Goal: Task Accomplishment & Management: Manage account settings

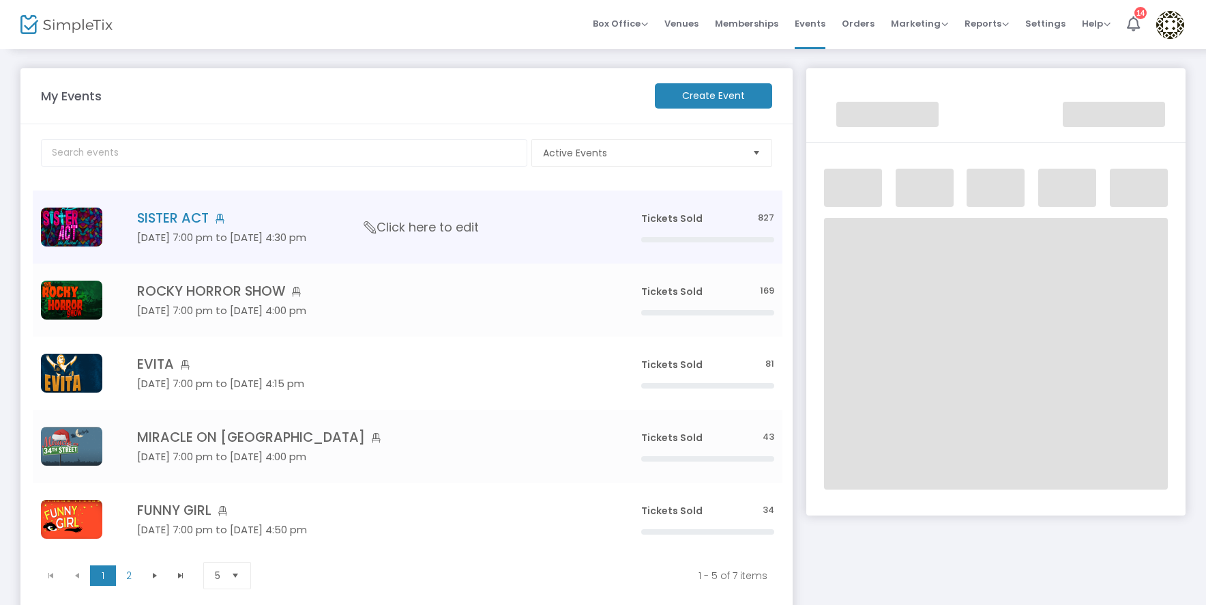
click at [89, 218] on img "Data table" at bounding box center [71, 226] width 61 height 39
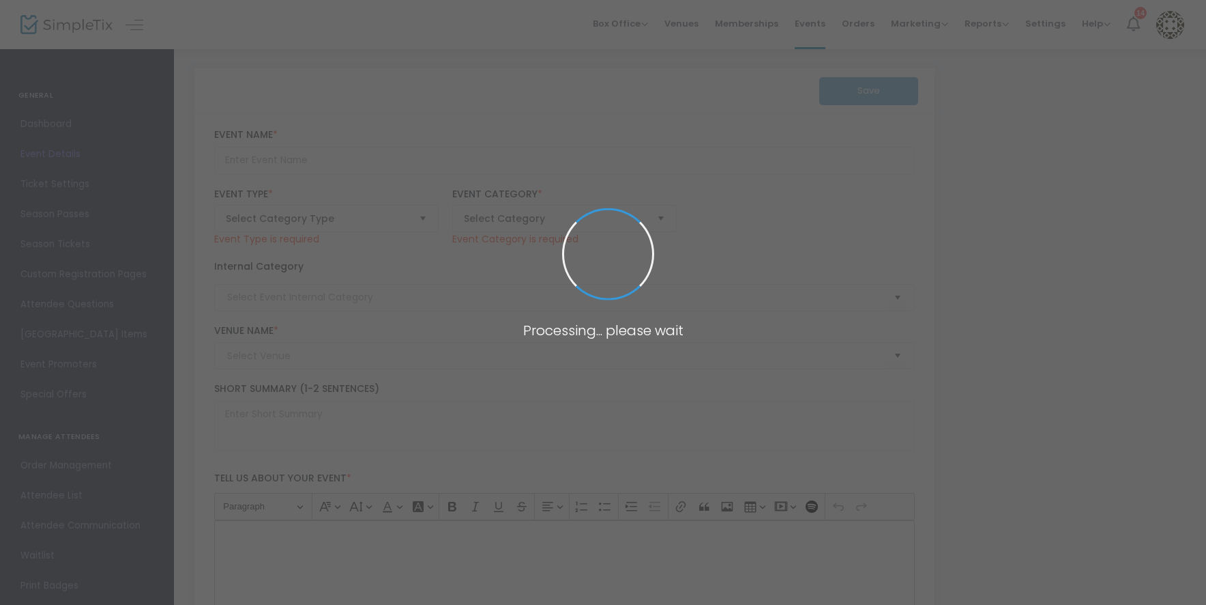
type input "SISTER ACT"
type textarea "Based on the hit film, a flamboyant soul diva named [PERSON_NAME], after witnes…"
type input "6.000 %"
type input "Buy Tickets"
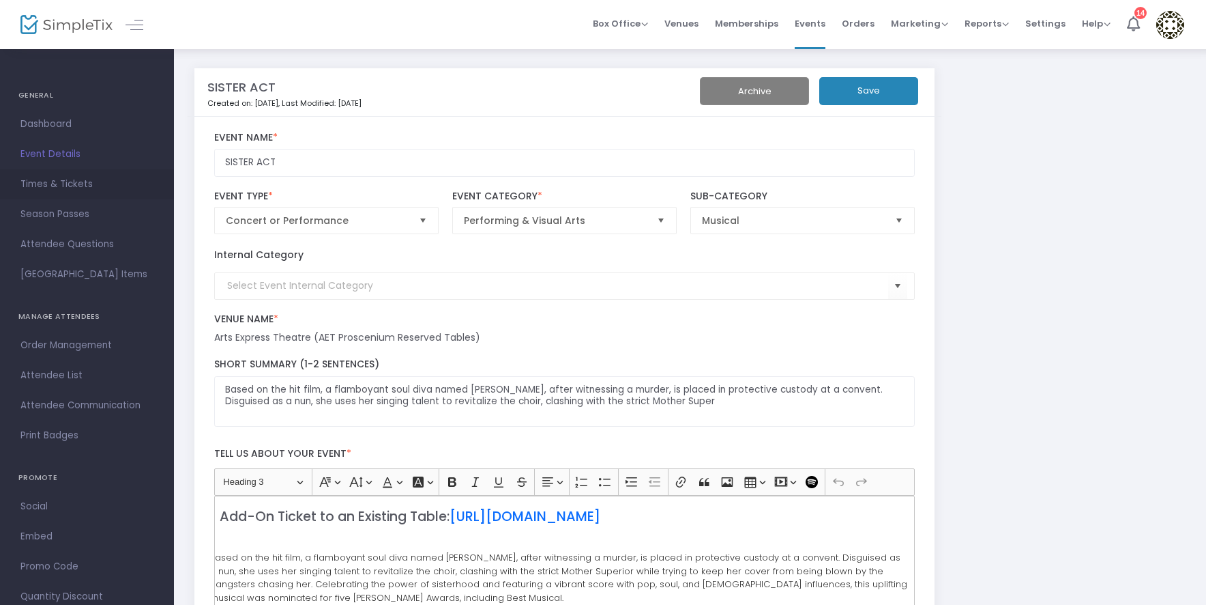
click at [57, 189] on span "Times & Tickets" at bounding box center [86, 184] width 133 height 18
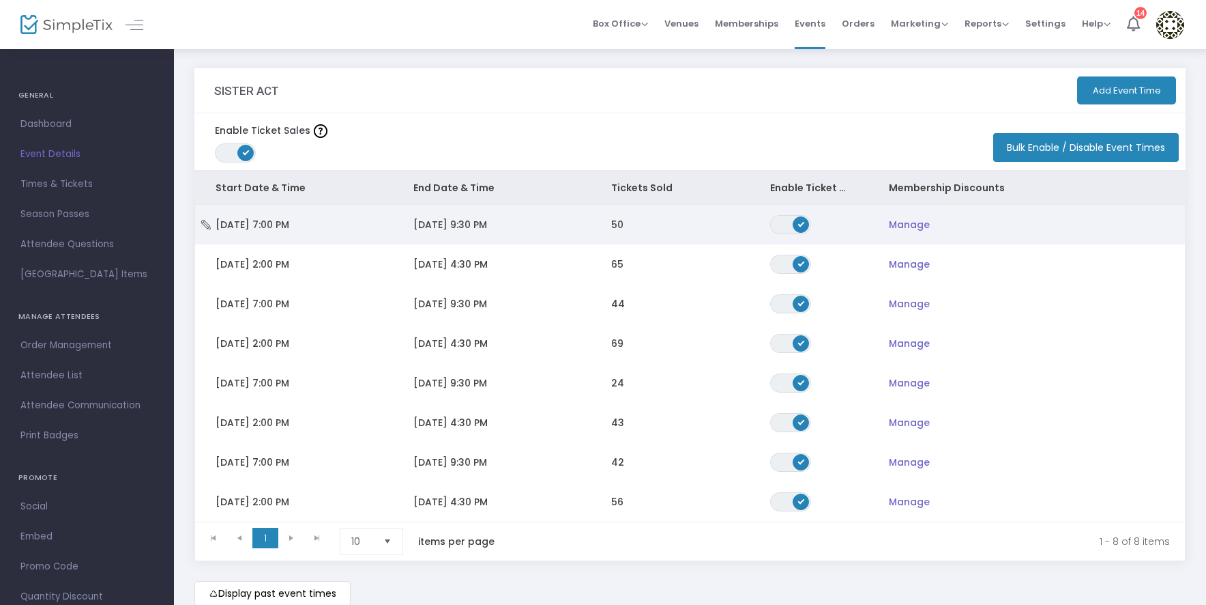
click at [270, 225] on span "[DATE] 7:00 PM" at bounding box center [253, 225] width 74 height 14
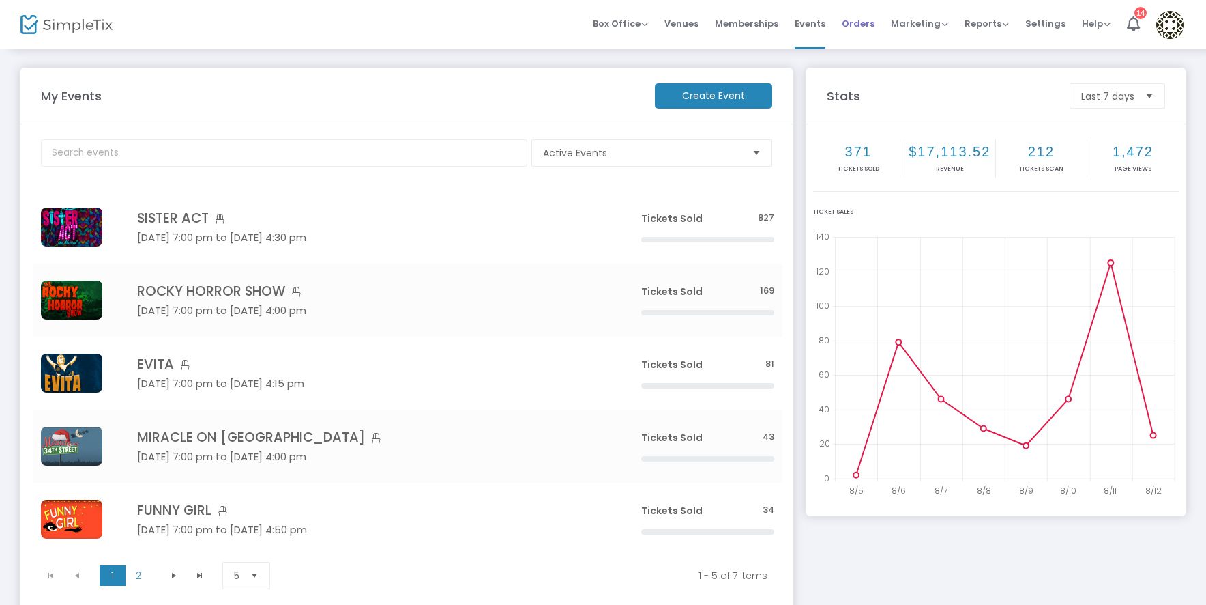
click at [870, 27] on span "Orders" at bounding box center [858, 23] width 33 height 35
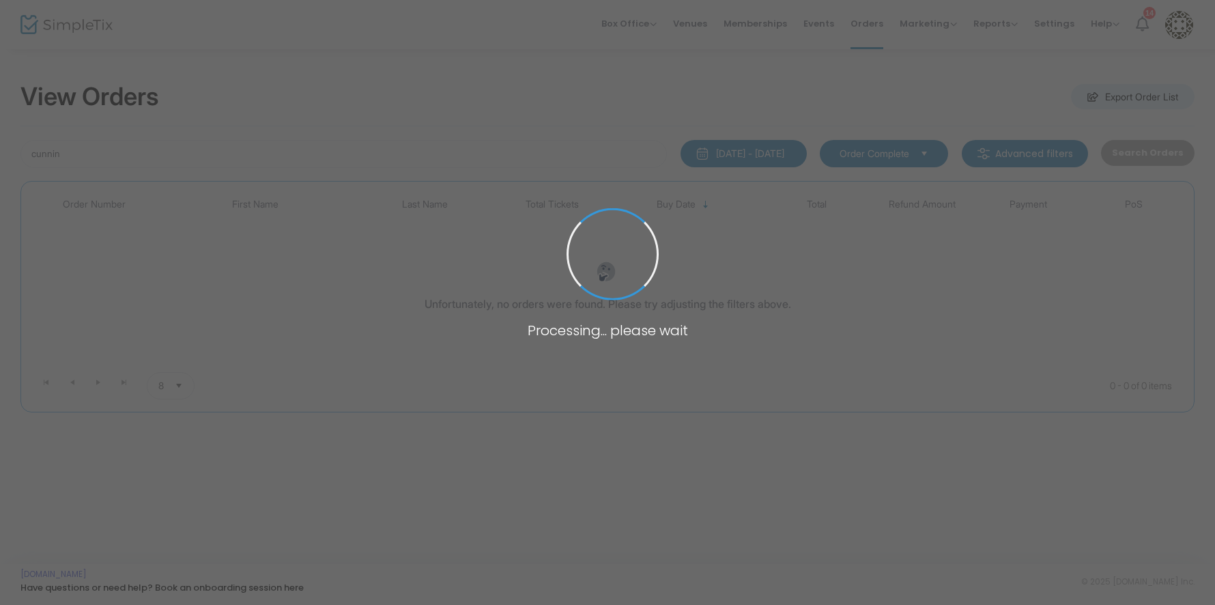
click at [229, 152] on span at bounding box center [607, 302] width 1215 height 605
